Goal: Book appointment/travel/reservation

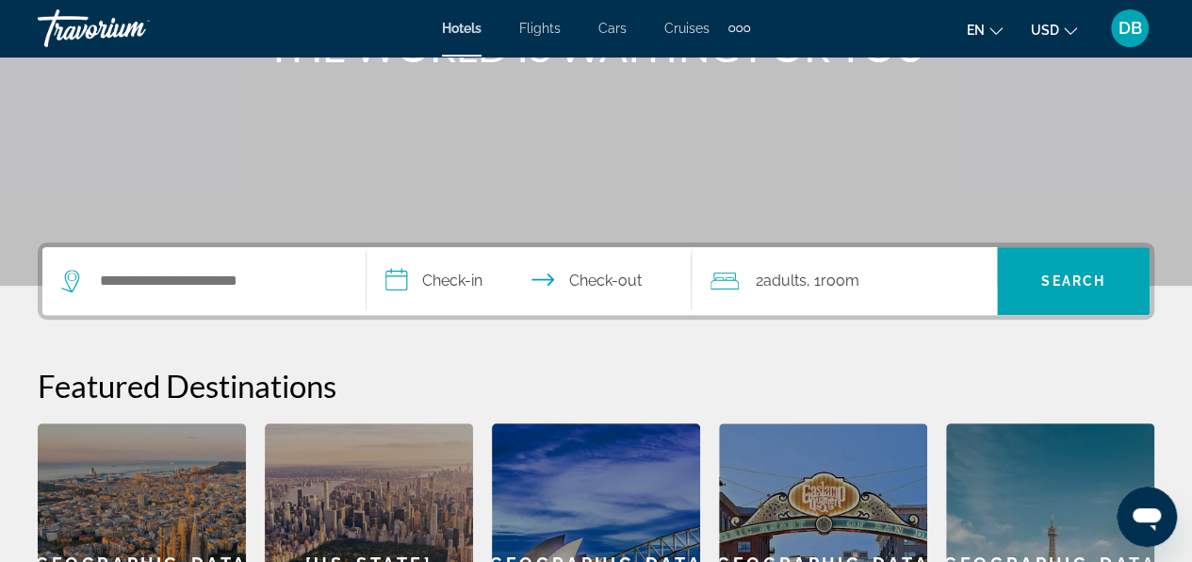
scroll to position [283, 0]
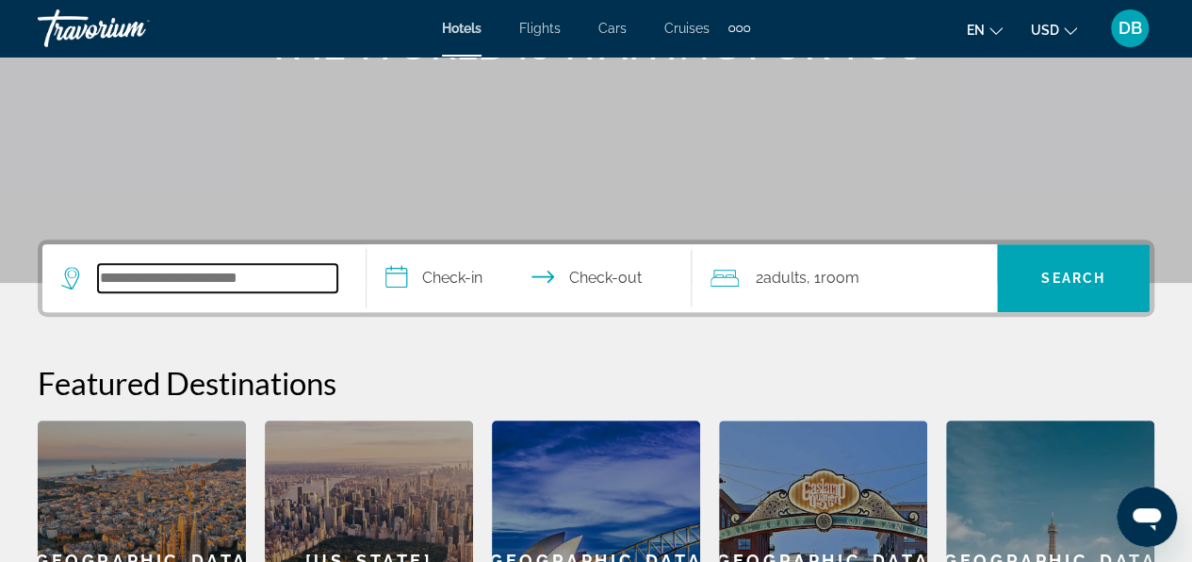
click at [123, 277] on input "Search hotel destination" at bounding box center [217, 278] width 239 height 28
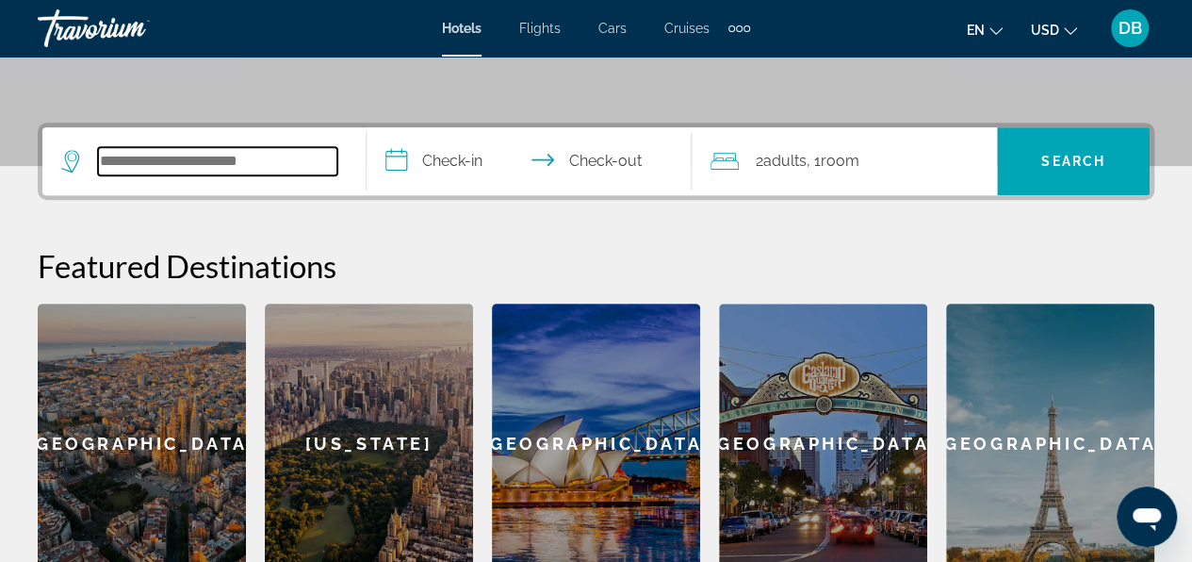
scroll to position [460, 0]
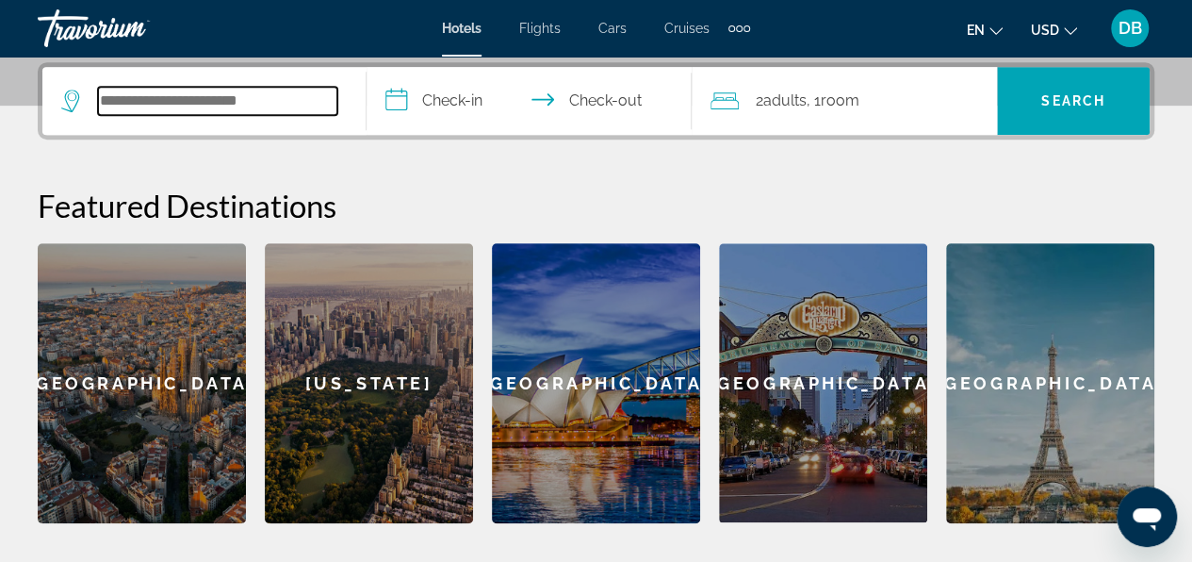
paste input "**********"
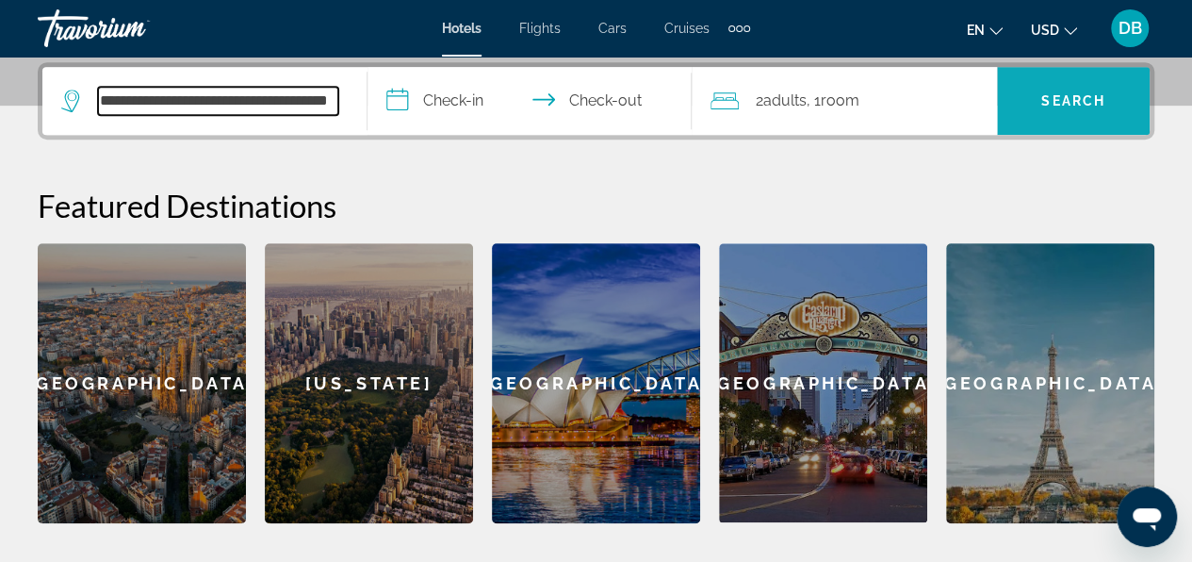
type input "**********"
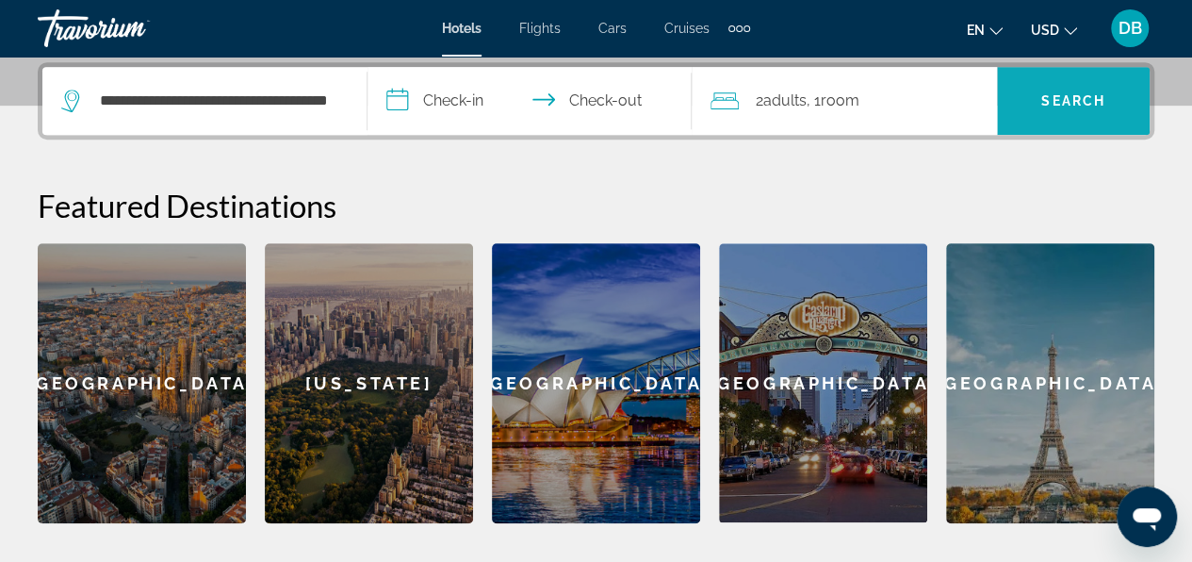
scroll to position [0, 0]
click at [1027, 90] on span "Search" at bounding box center [1073, 100] width 153 height 45
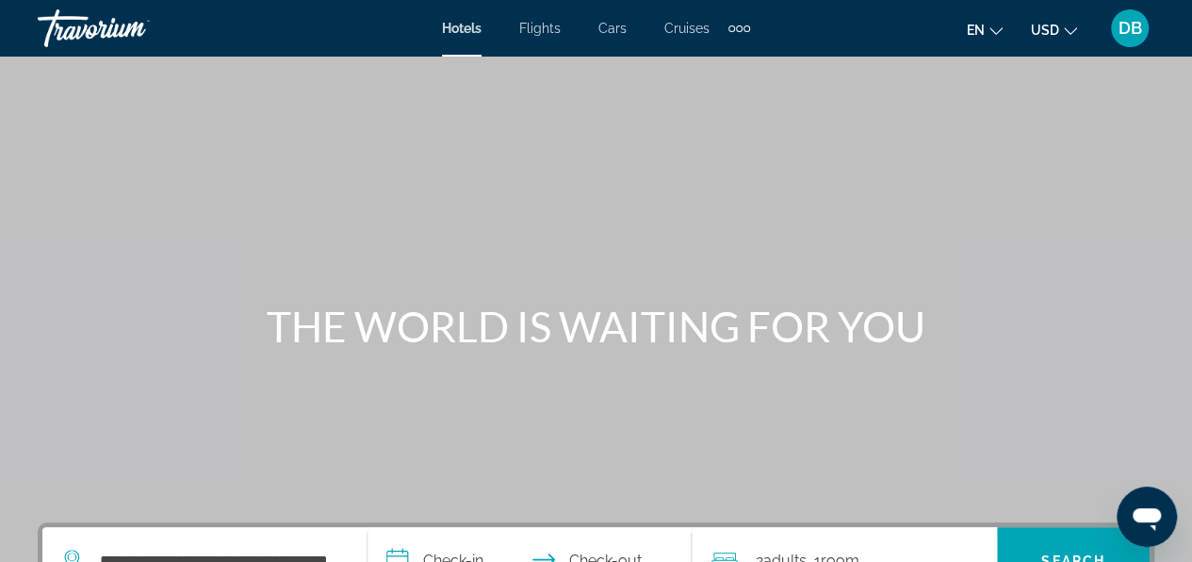
click at [88, 26] on div "Travorium" at bounding box center [132, 28] width 188 height 49
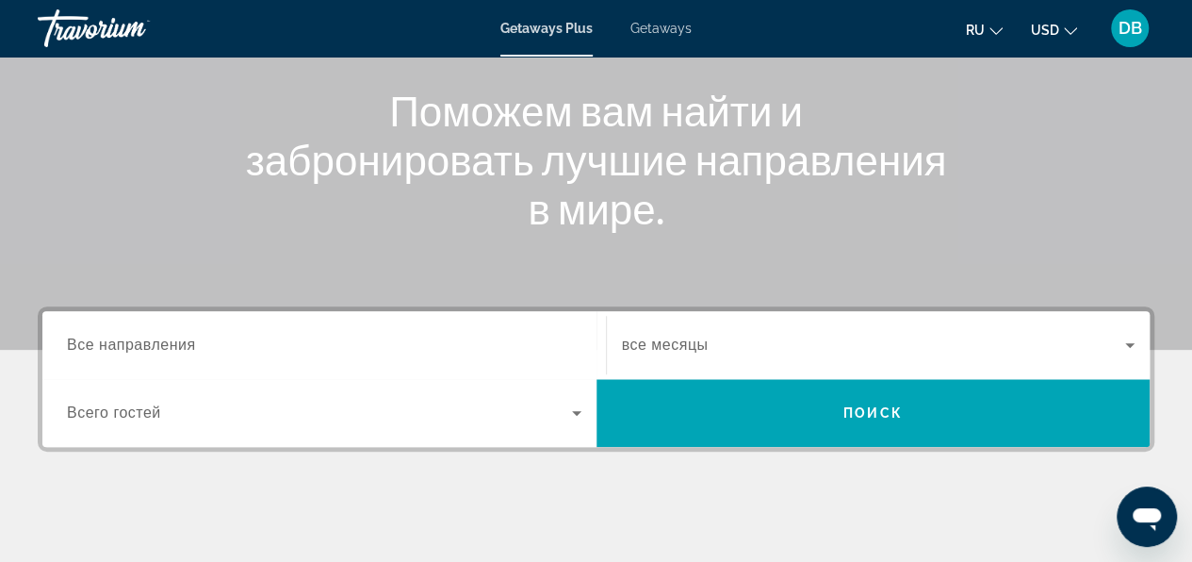
scroll to position [283, 0]
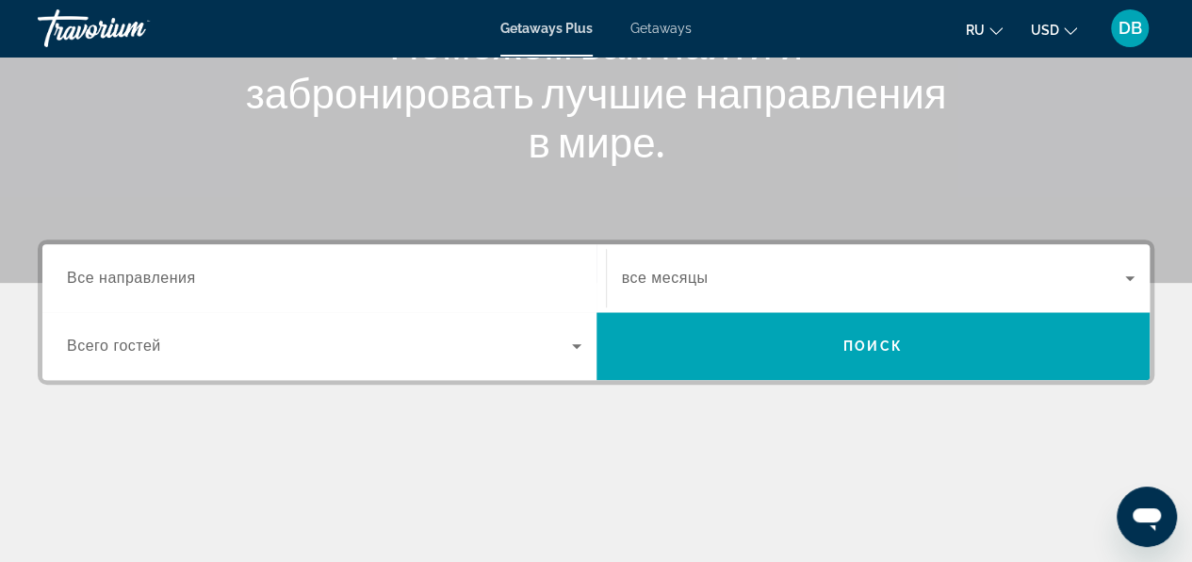
click at [197, 278] on input "Destination Все направления" at bounding box center [324, 279] width 515 height 23
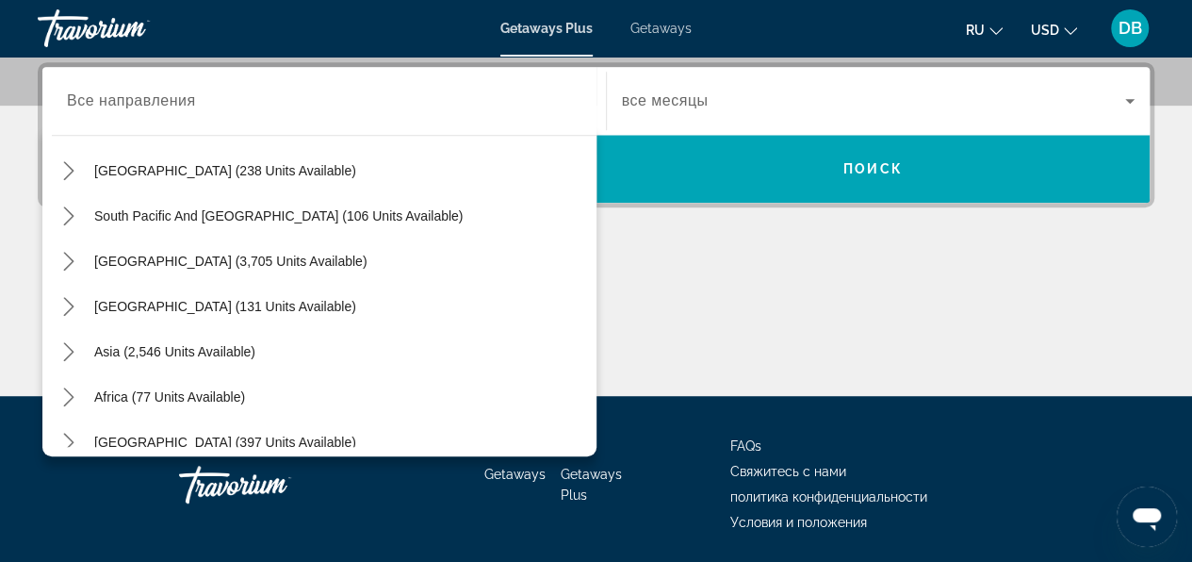
scroll to position [305, 0]
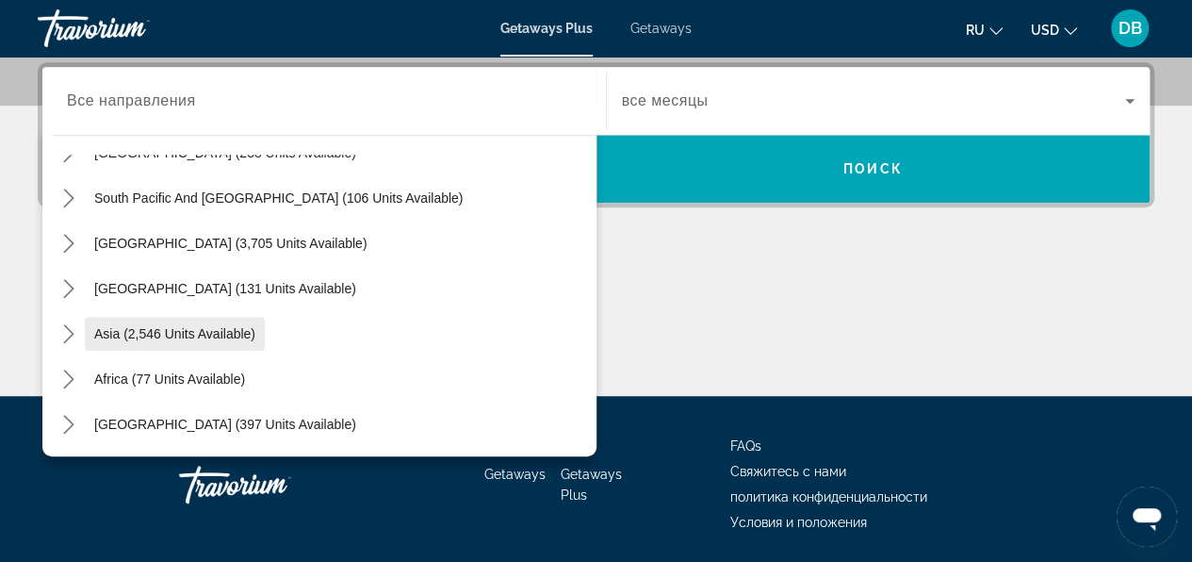
click at [205, 334] on span "Asia (2,546 units available)" at bounding box center [174, 333] width 161 height 15
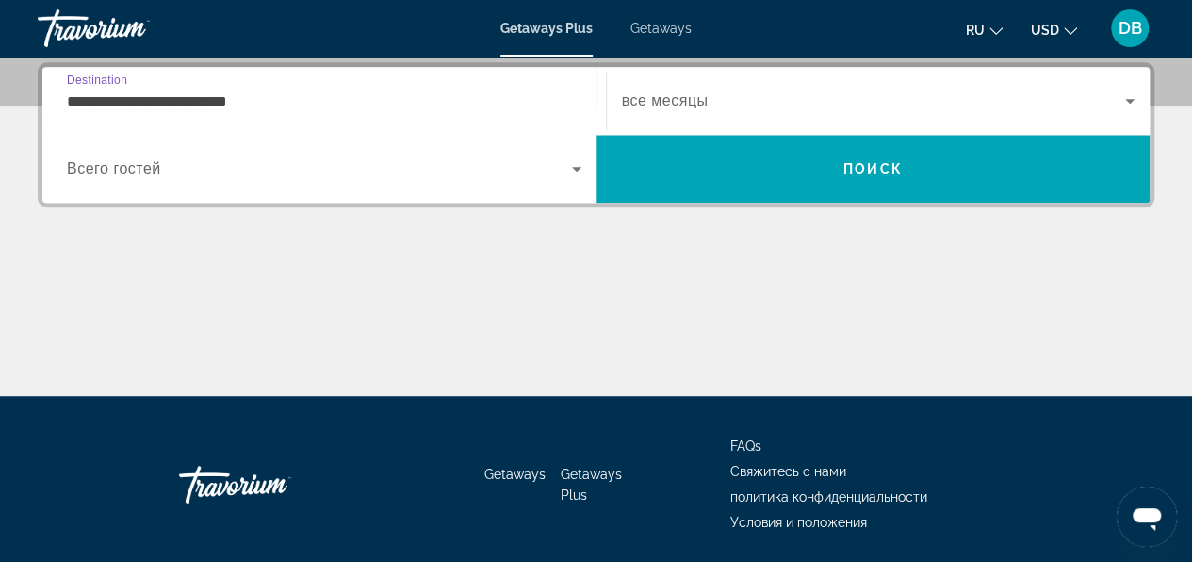
click at [273, 104] on input "**********" at bounding box center [324, 101] width 515 height 23
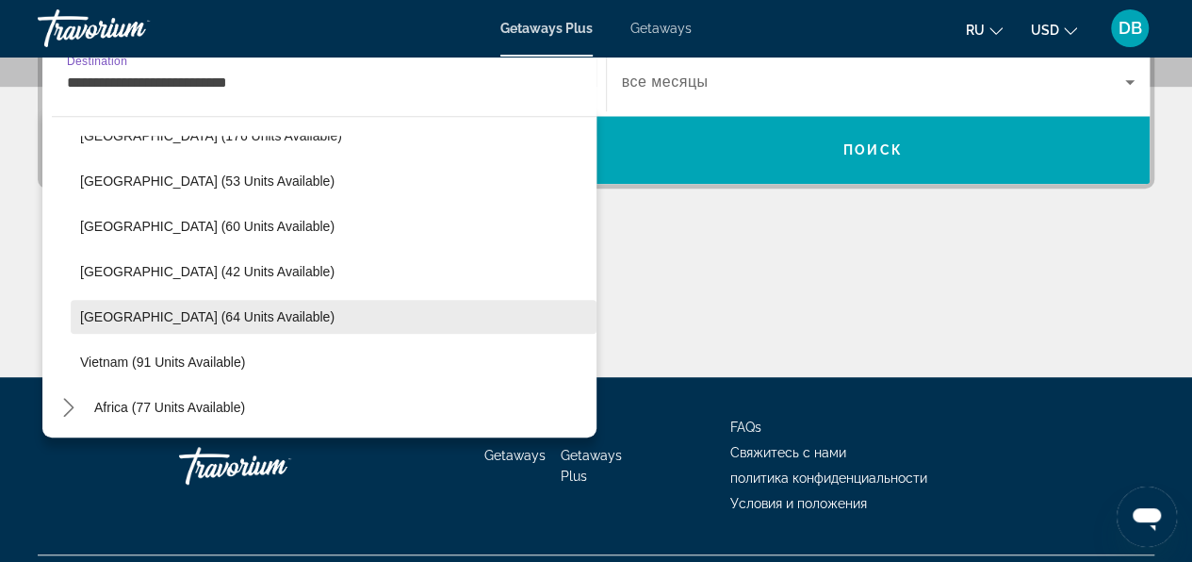
scroll to position [715, 0]
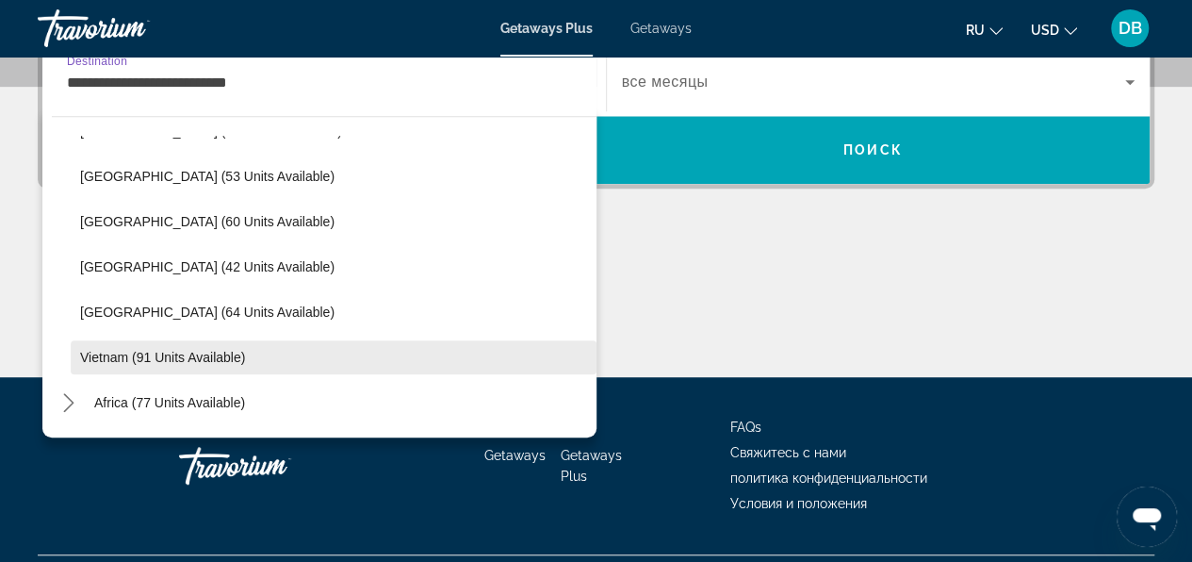
click at [175, 358] on span "Vietnam (91 units available)" at bounding box center [162, 357] width 165 height 15
type input "**********"
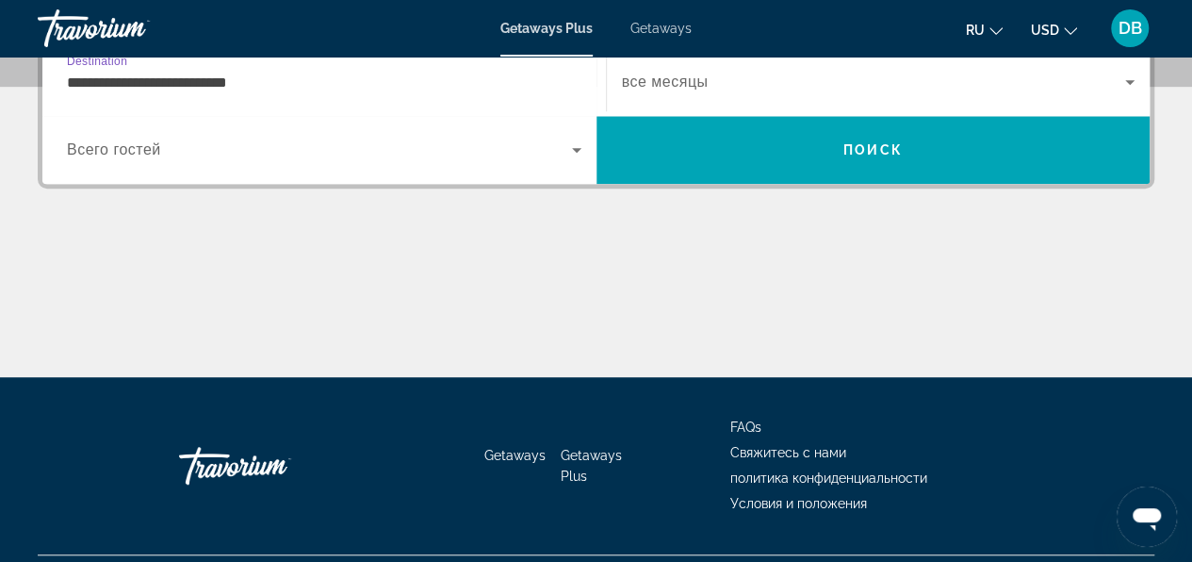
scroll to position [460, 0]
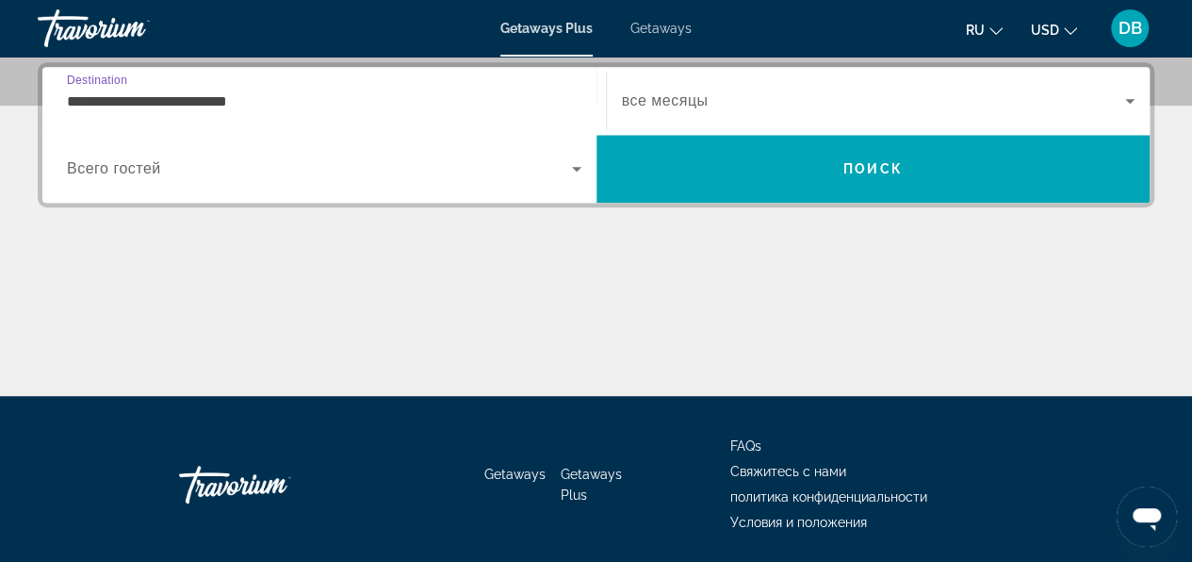
click at [153, 169] on span "Всего гостей" at bounding box center [114, 168] width 94 height 16
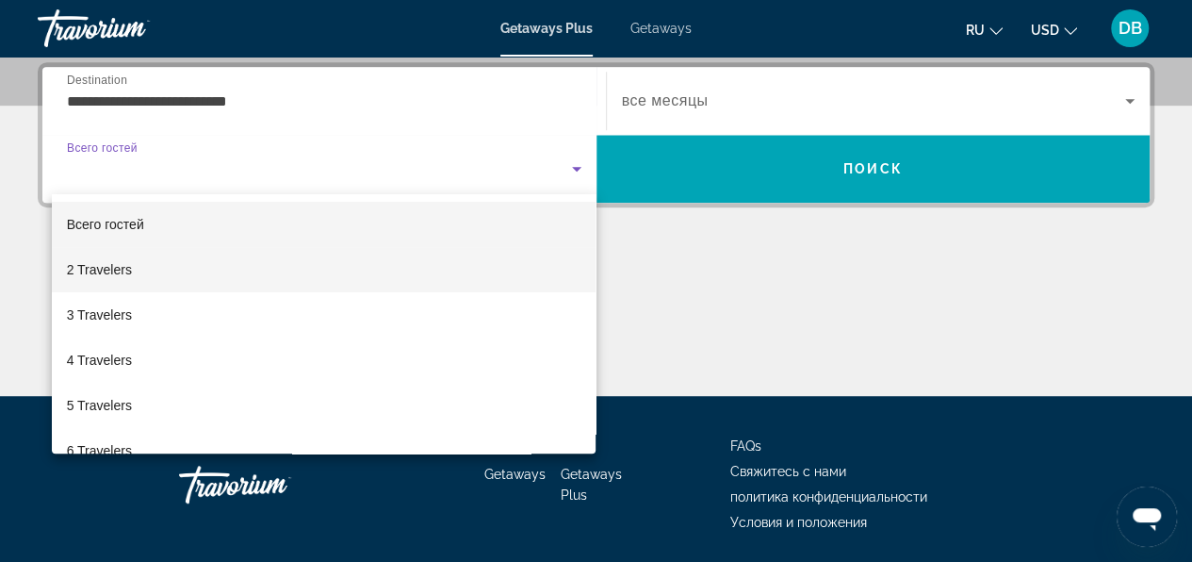
click at [124, 271] on span "2 Travelers" at bounding box center [99, 269] width 65 height 23
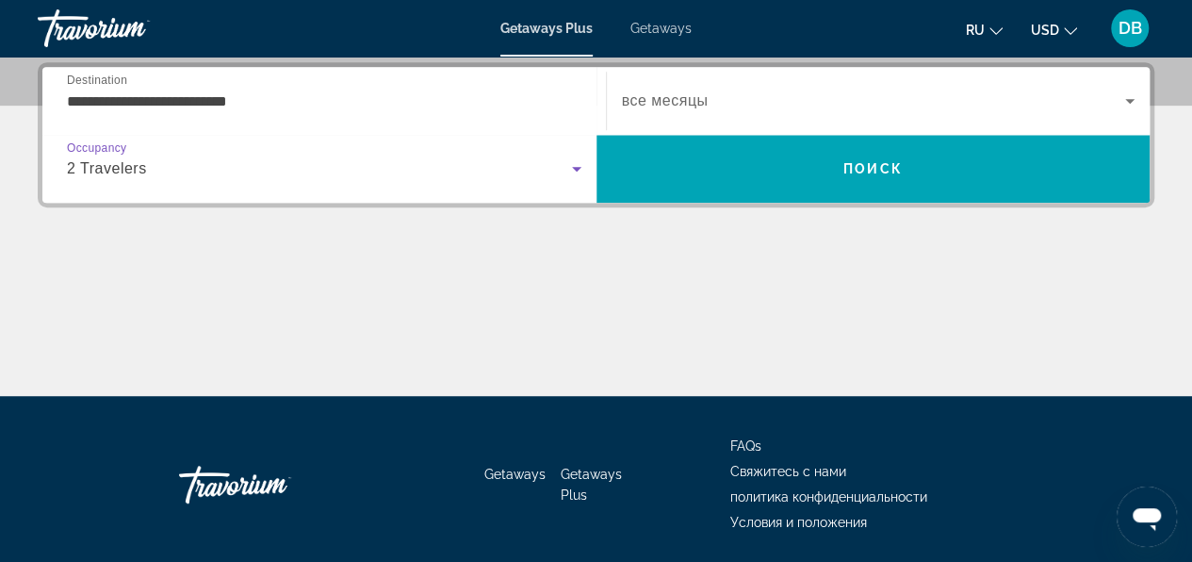
click at [691, 96] on span "все месяцы" at bounding box center [665, 100] width 87 height 16
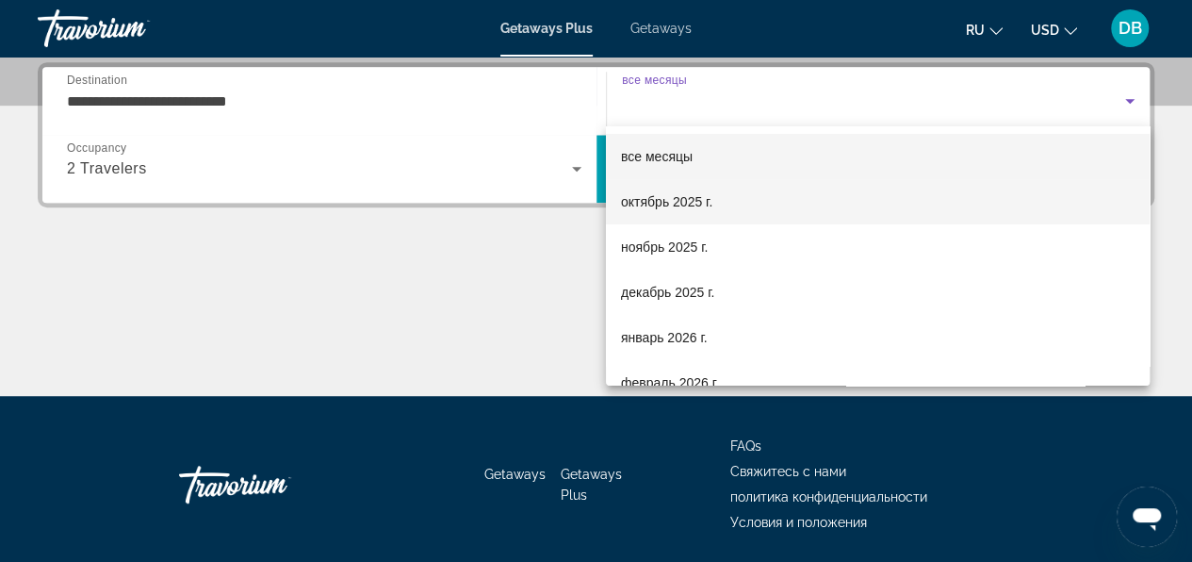
click at [679, 193] on span "октябрь 2025 г." at bounding box center [666, 201] width 91 height 23
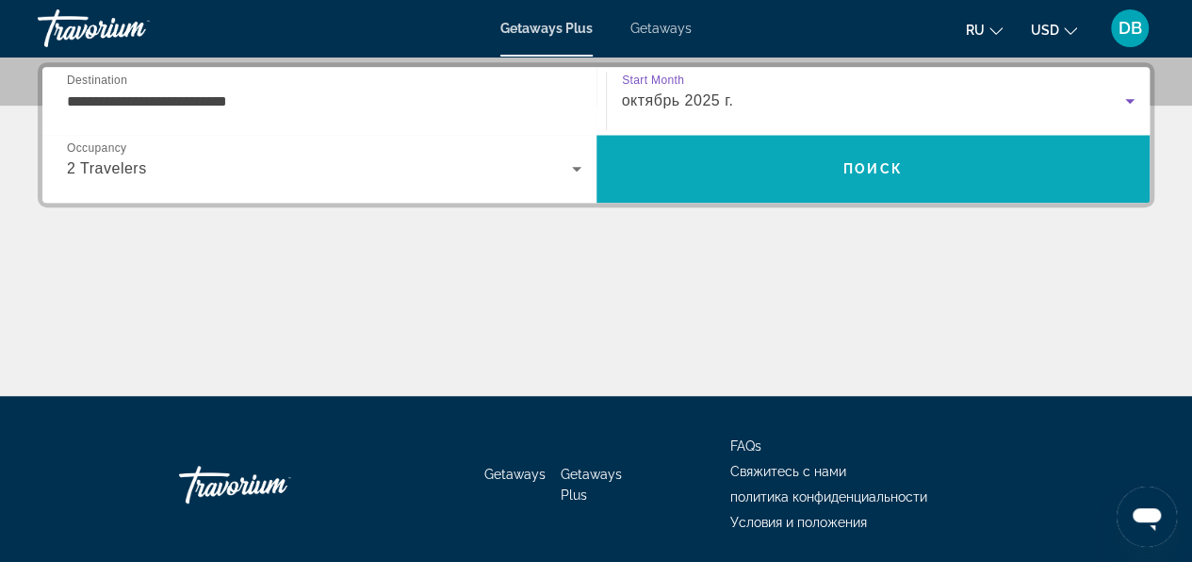
click at [843, 166] on span "Search" at bounding box center [874, 168] width 554 height 45
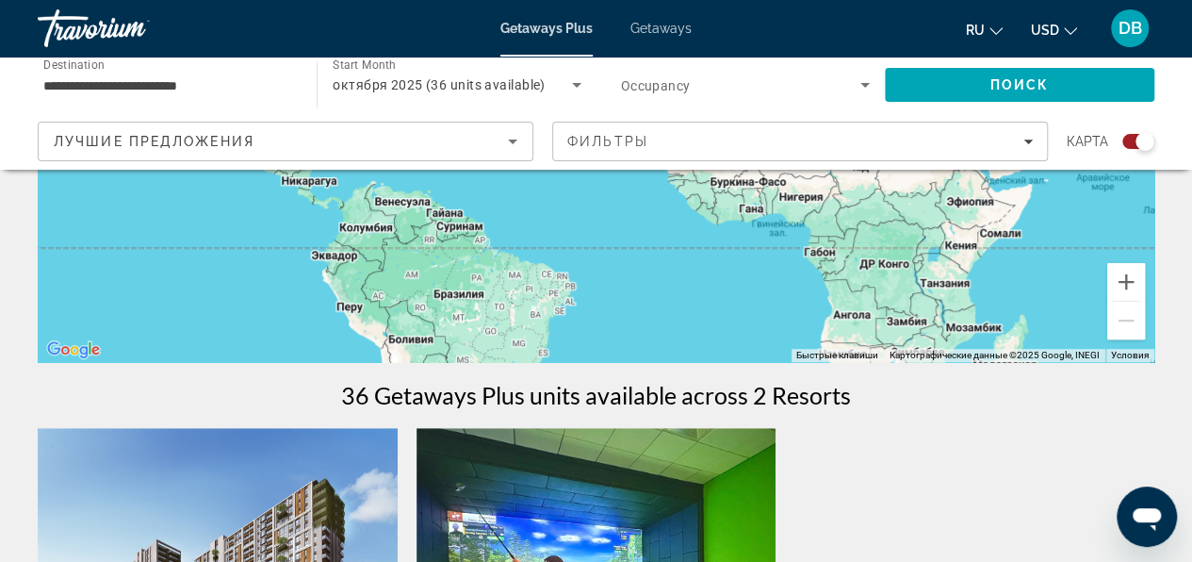
scroll to position [377, 0]
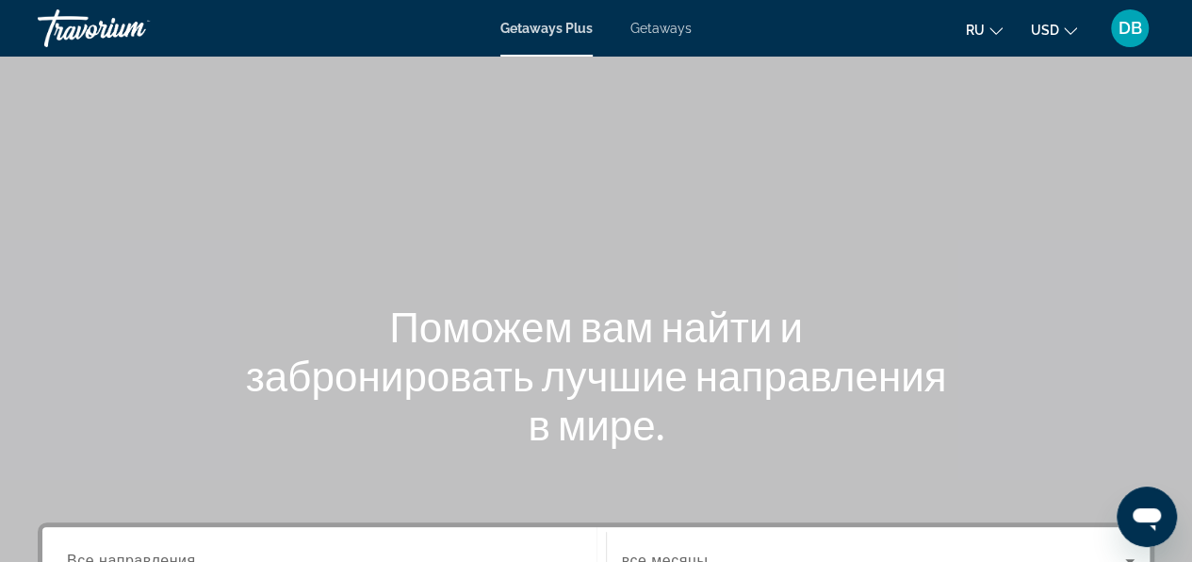
click at [673, 23] on span "Getaways" at bounding box center [661, 28] width 61 height 15
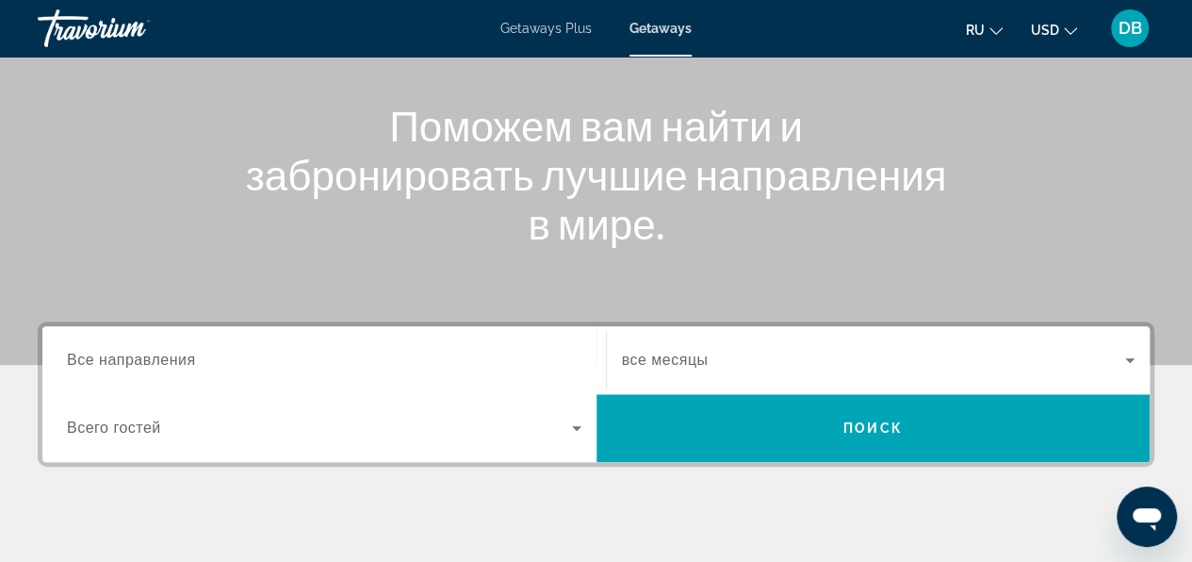
scroll to position [283, 0]
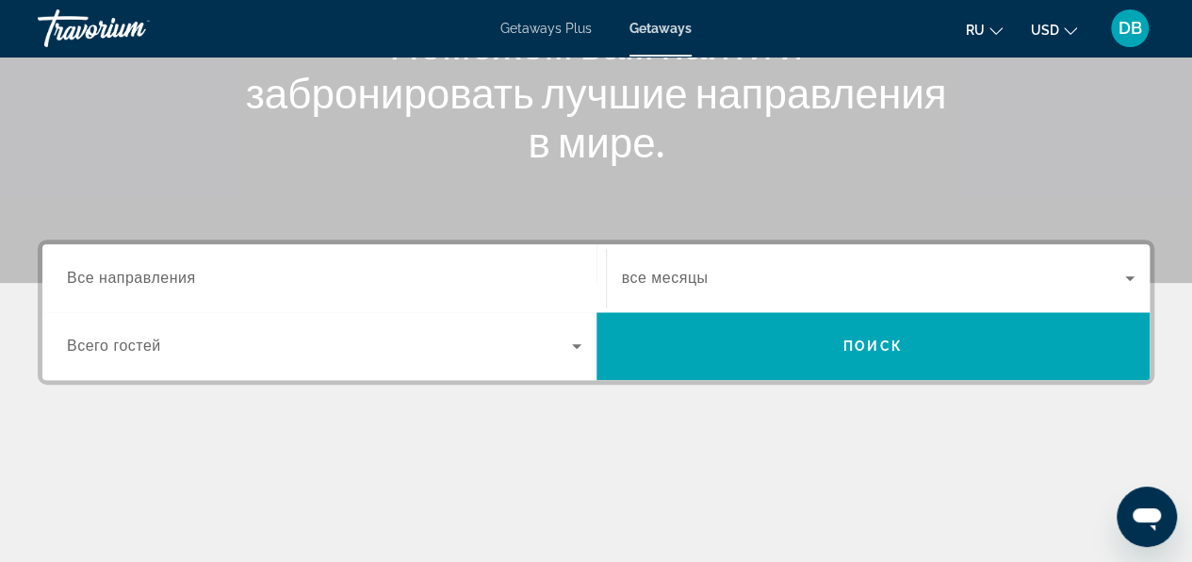
click at [158, 275] on span "Все направления" at bounding box center [131, 278] width 129 height 16
click at [158, 275] on input "Destination Все направления" at bounding box center [324, 279] width 515 height 23
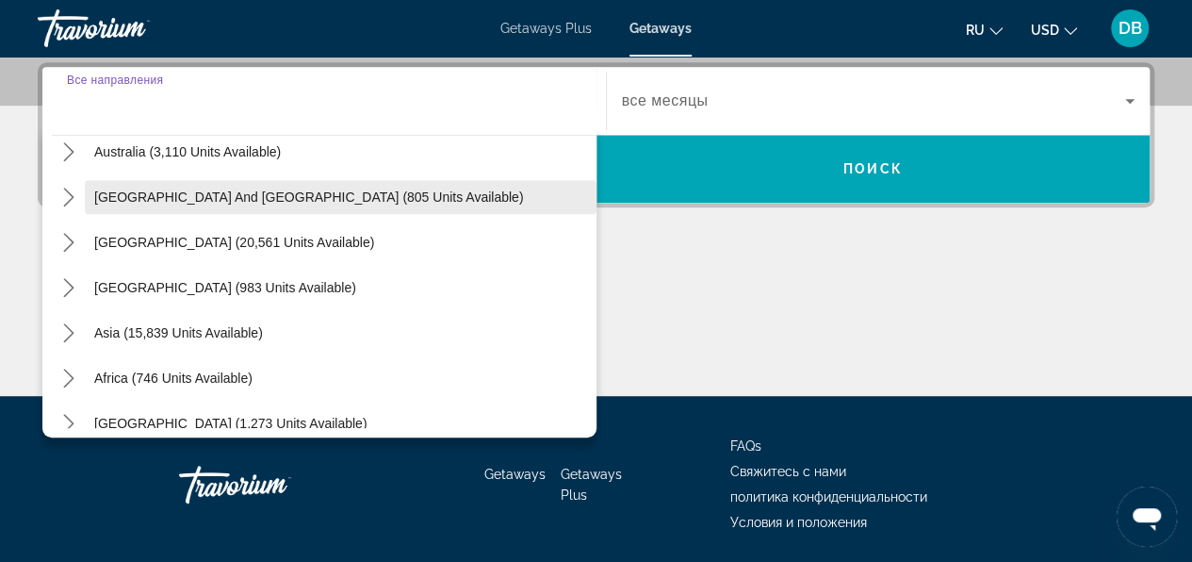
scroll to position [305, 0]
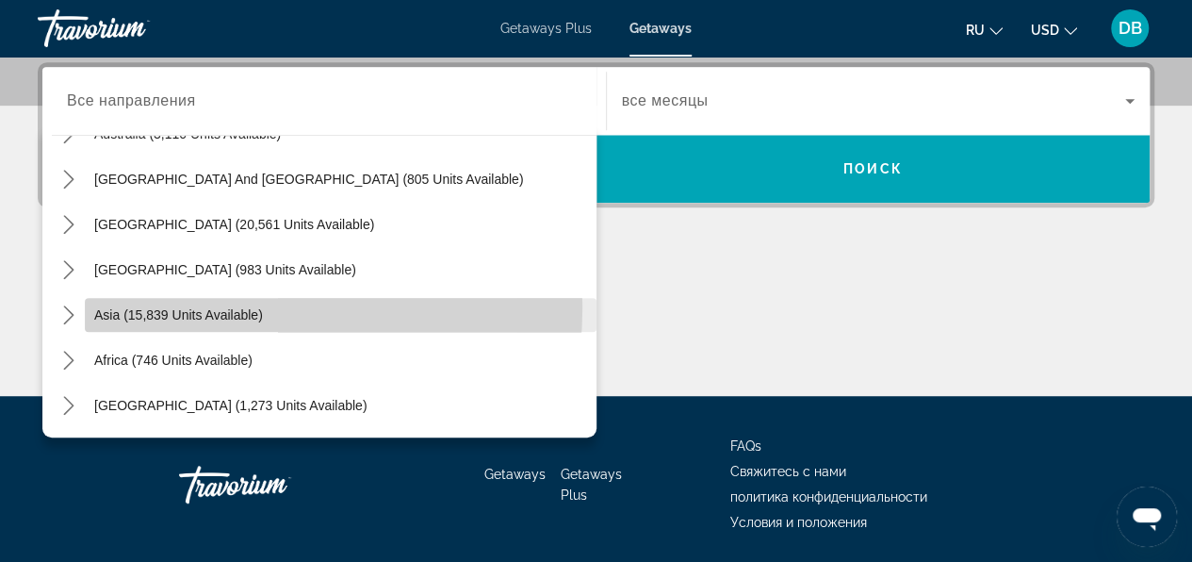
click at [190, 305] on span "Select destination: Asia (15,839 units available)" at bounding box center [341, 314] width 512 height 45
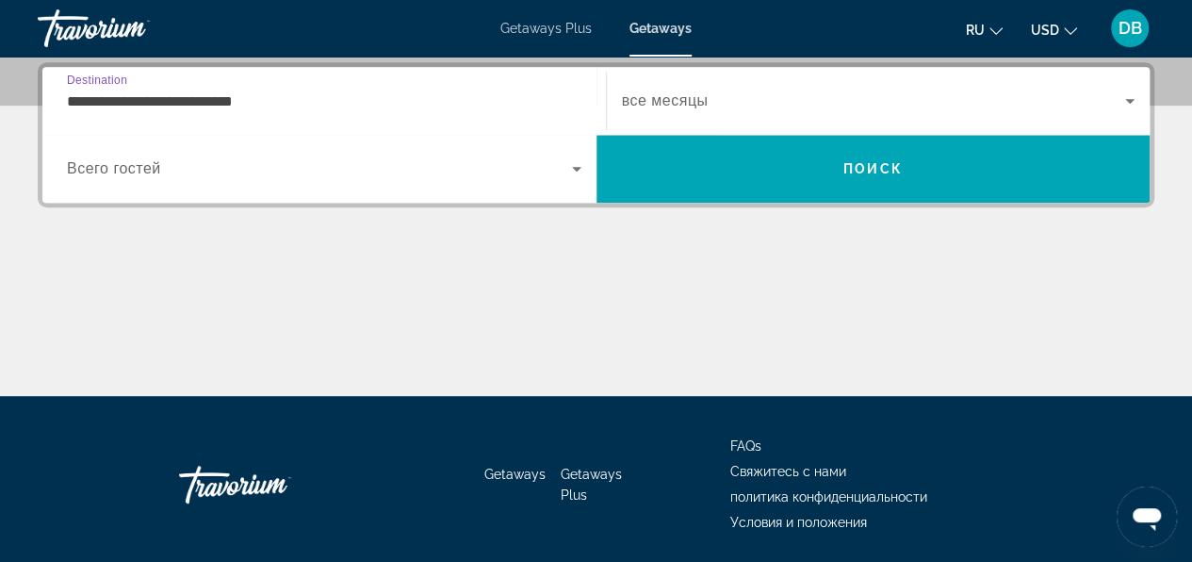
click at [283, 90] on input "**********" at bounding box center [324, 101] width 515 height 23
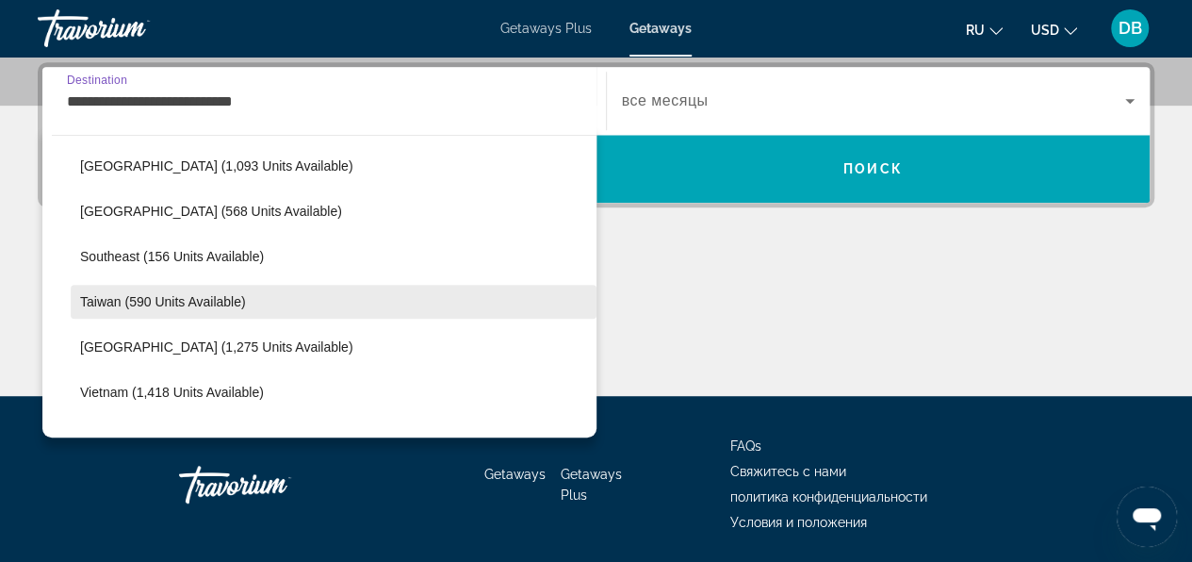
scroll to position [904, 0]
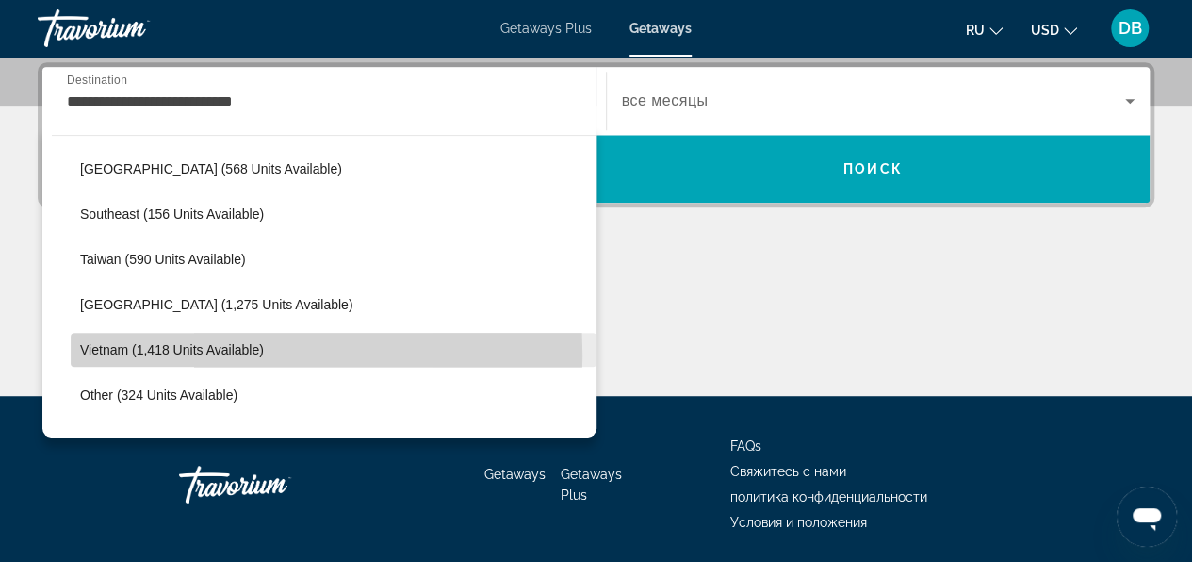
click at [148, 354] on span "Vietnam (1,418 units available)" at bounding box center [172, 349] width 184 height 15
type input "**********"
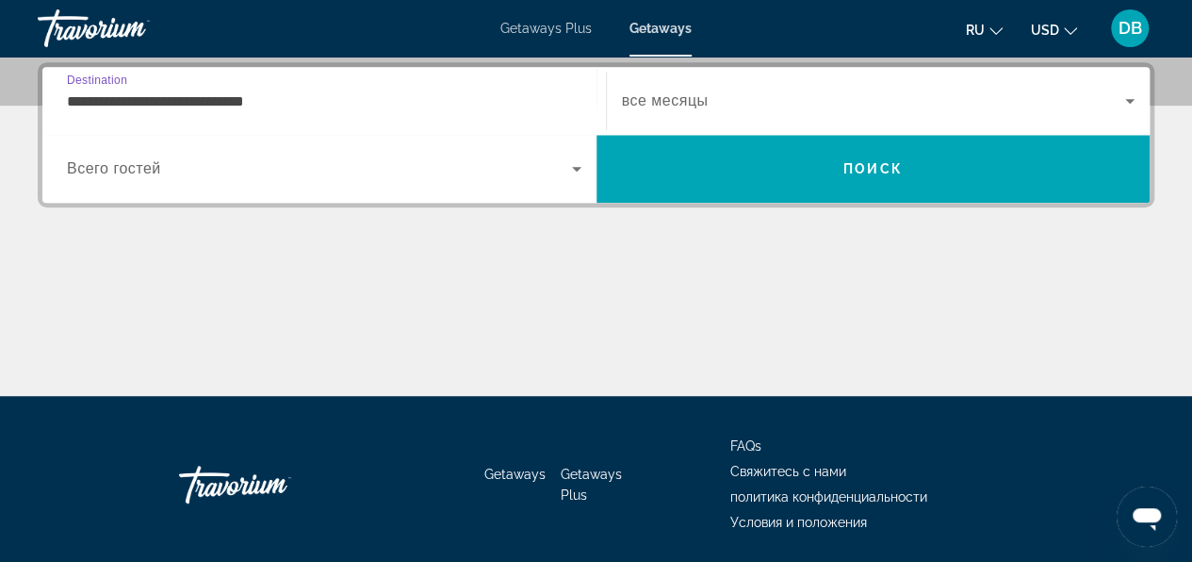
scroll to position [460, 0]
click at [136, 169] on span "Всего гостей" at bounding box center [114, 168] width 94 height 16
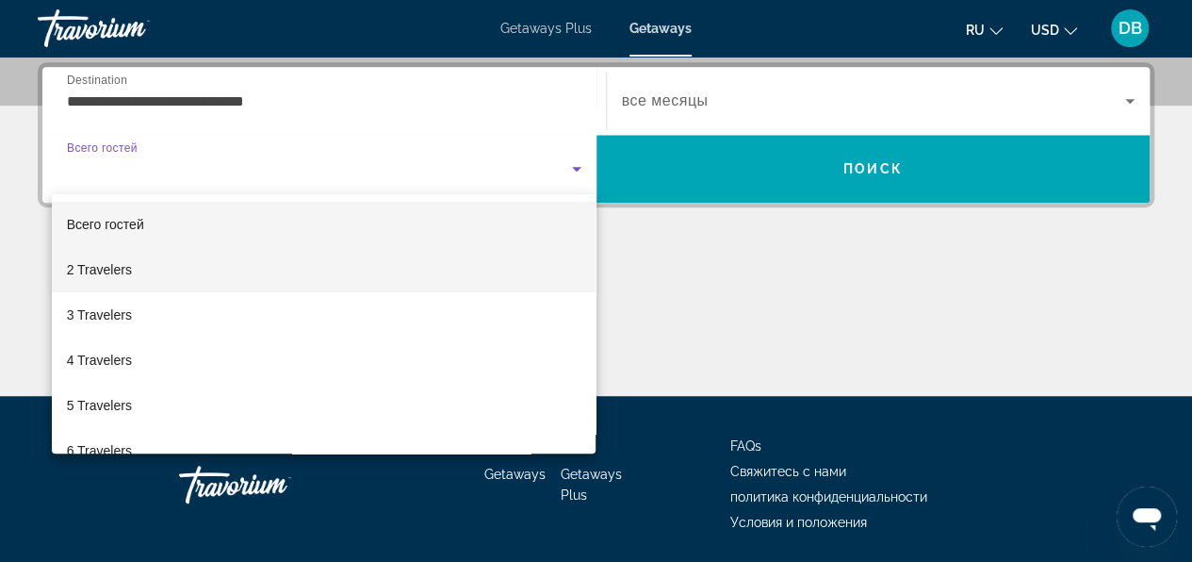
click at [155, 265] on mat-option "2 Travelers" at bounding box center [324, 269] width 545 height 45
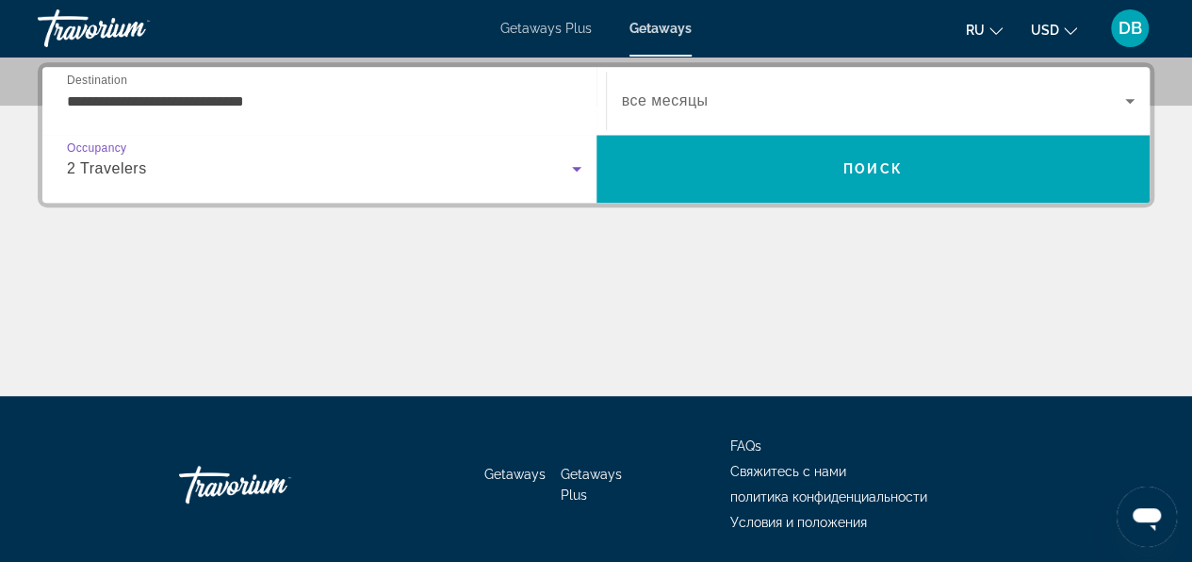
click at [706, 75] on div "Search widget" at bounding box center [879, 100] width 514 height 53
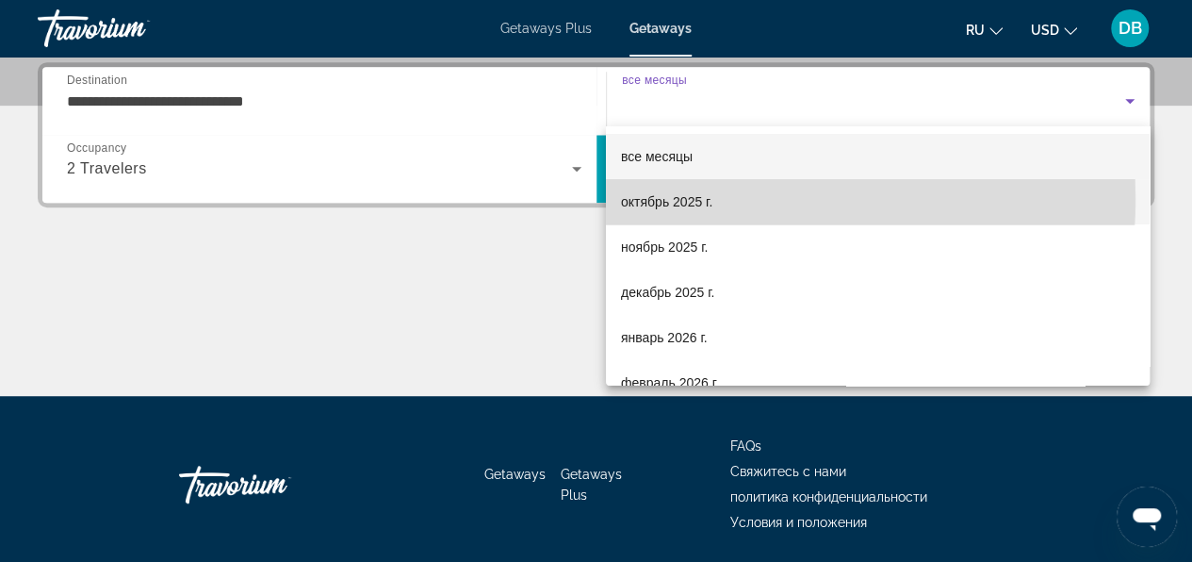
click at [671, 198] on span "октябрь 2025 г." at bounding box center [666, 201] width 91 height 23
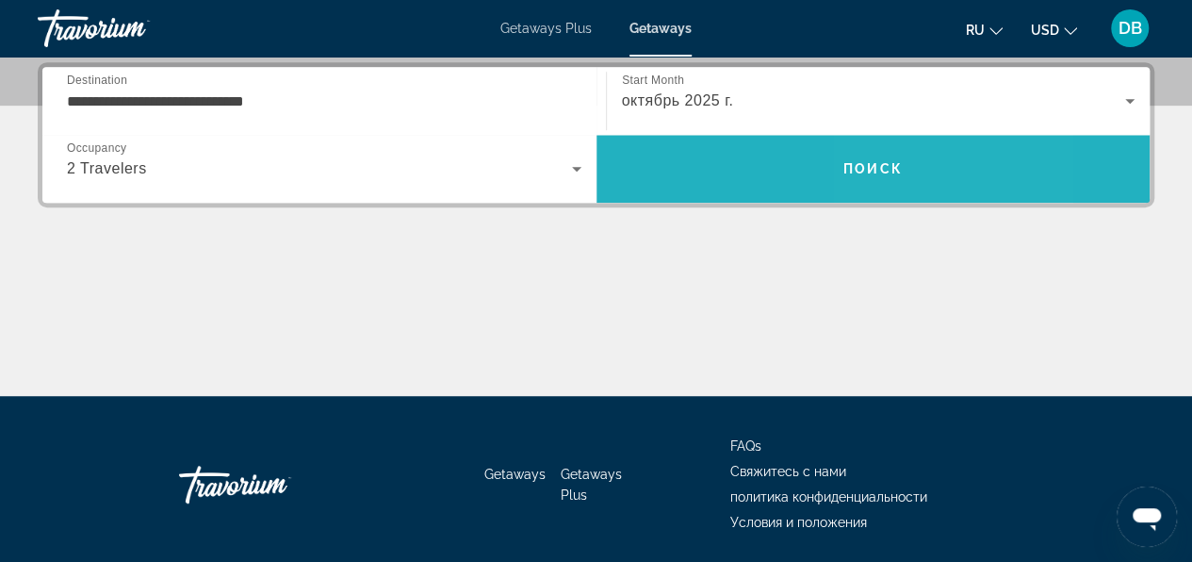
click at [882, 167] on span "Поиск" at bounding box center [873, 168] width 59 height 15
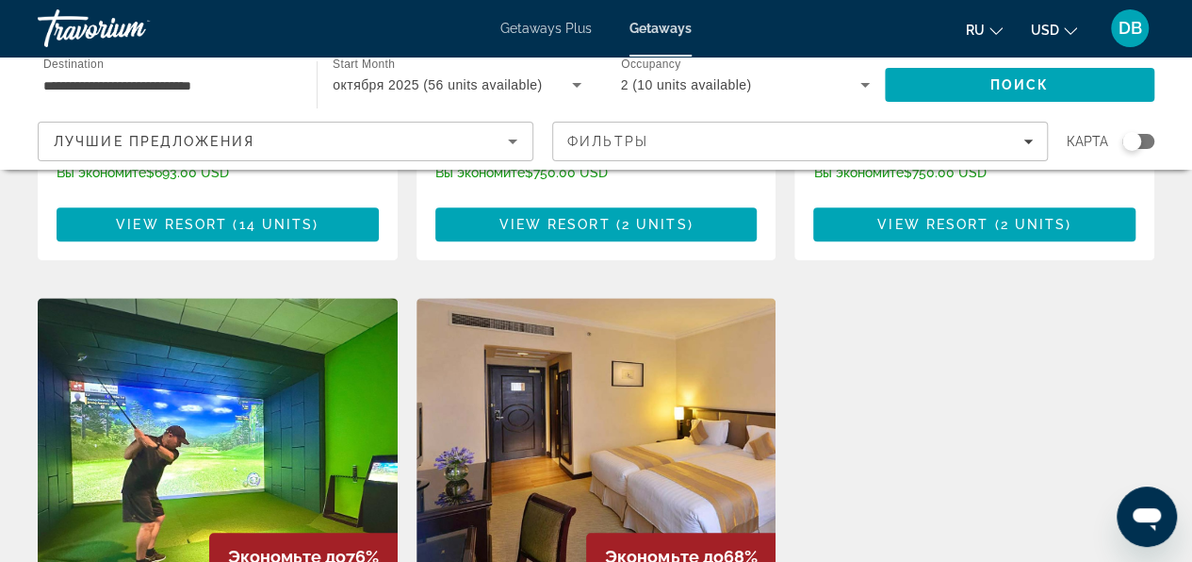
scroll to position [754, 0]
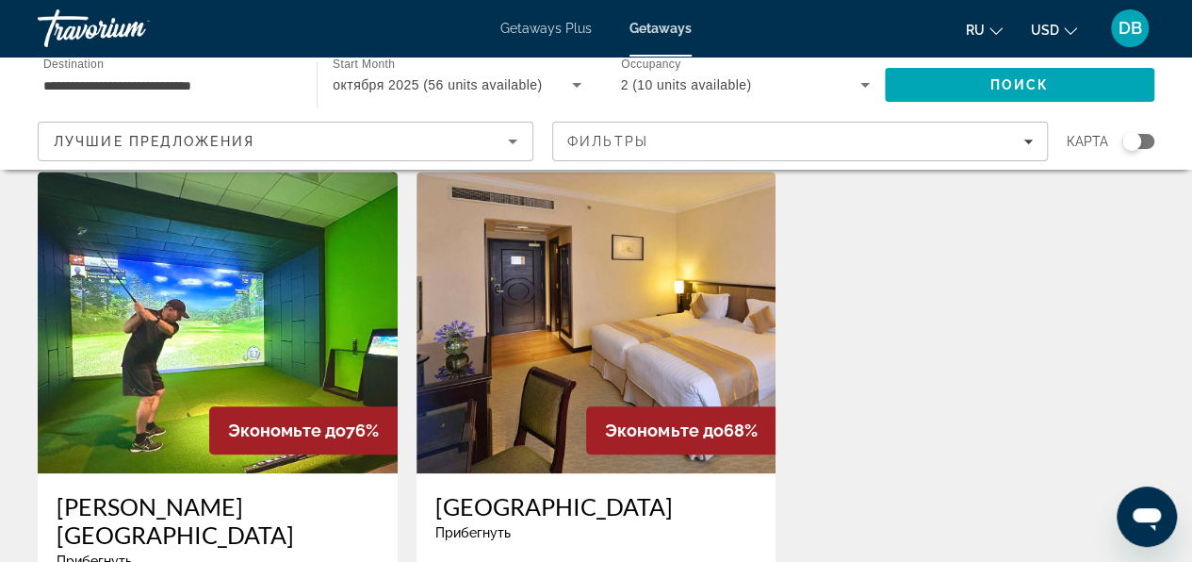
click at [291, 336] on img "Main content" at bounding box center [218, 323] width 360 height 302
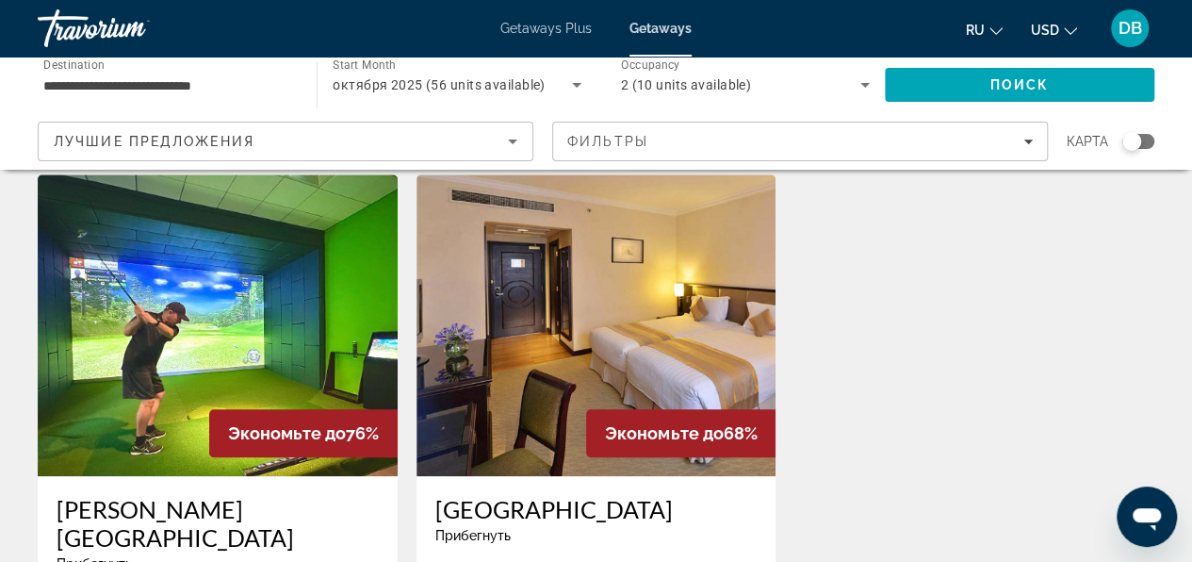
scroll to position [754, 0]
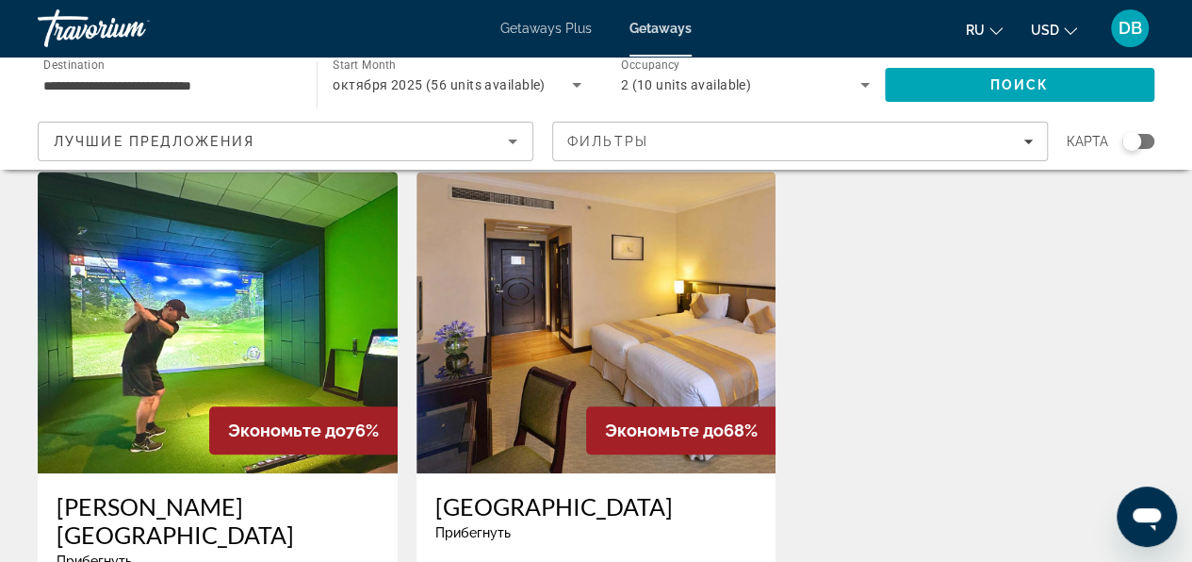
click at [254, 296] on img "Main content" at bounding box center [218, 323] width 360 height 302
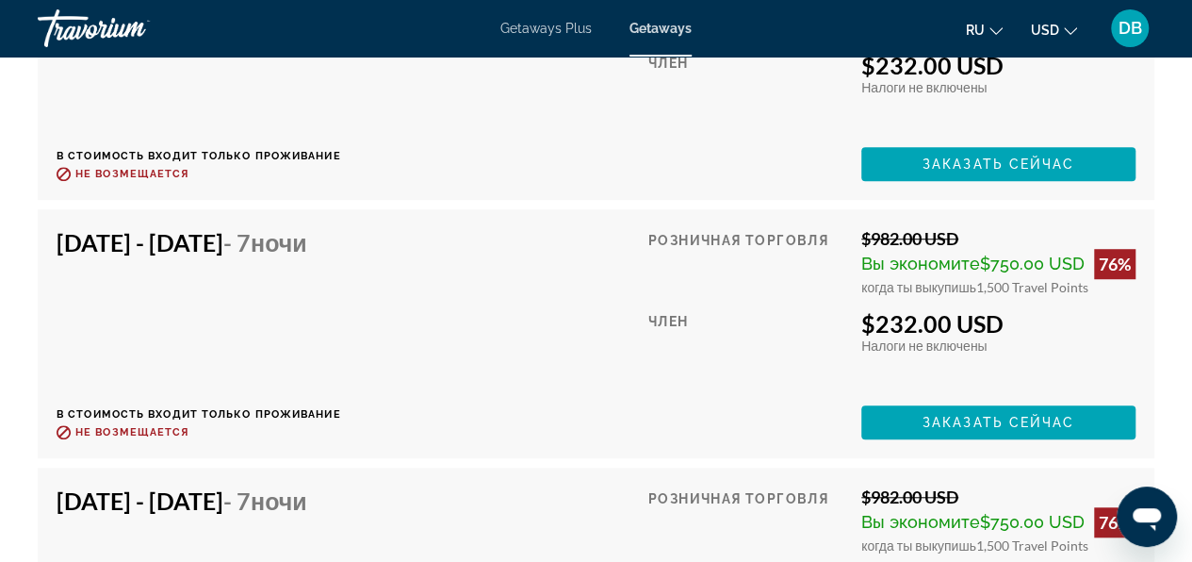
scroll to position [4147, 0]
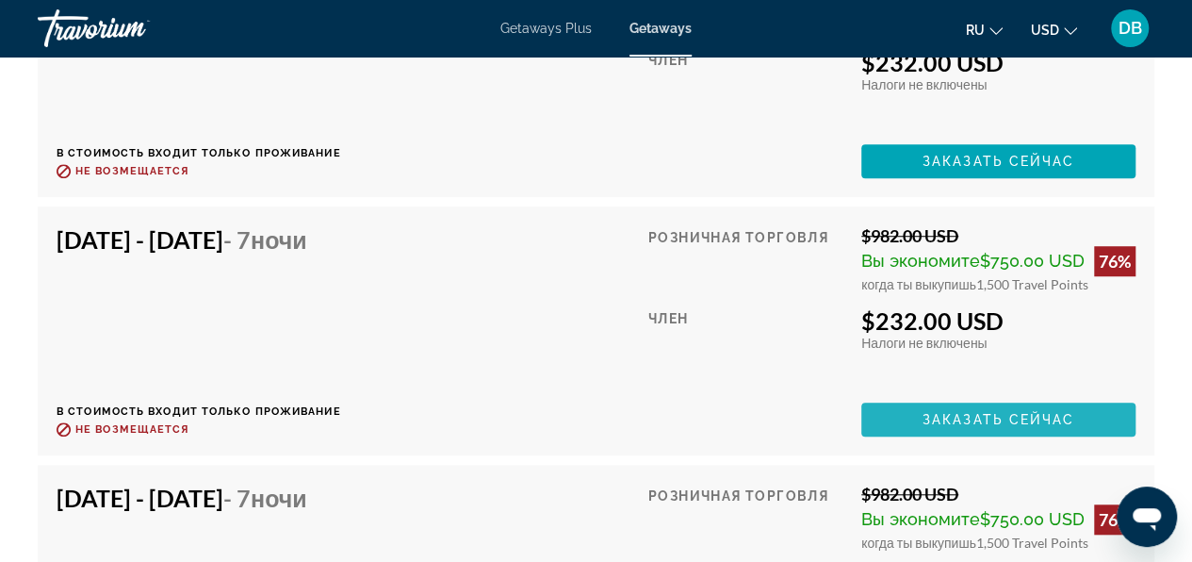
click at [924, 403] on span "Main content" at bounding box center [998, 419] width 274 height 45
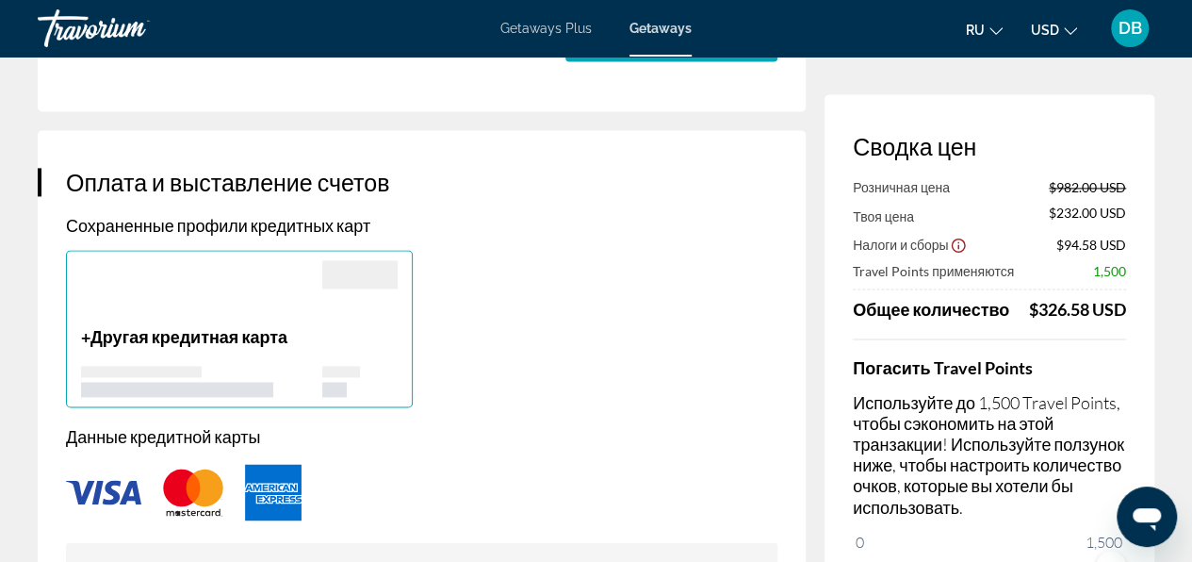
scroll to position [1279, 0]
